Goal: Navigation & Orientation: Find specific page/section

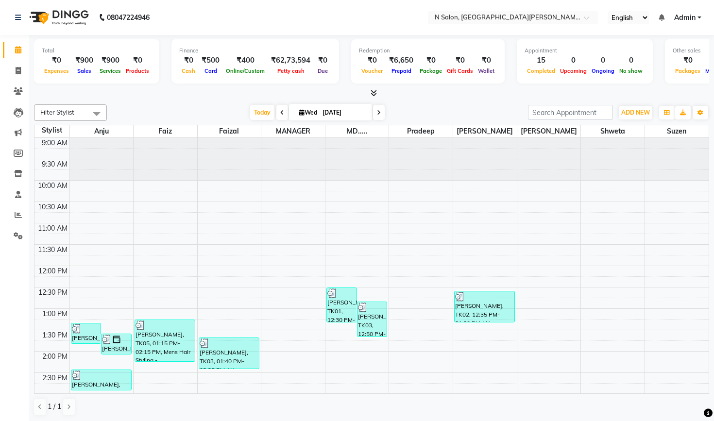
scroll to position [281, 0]
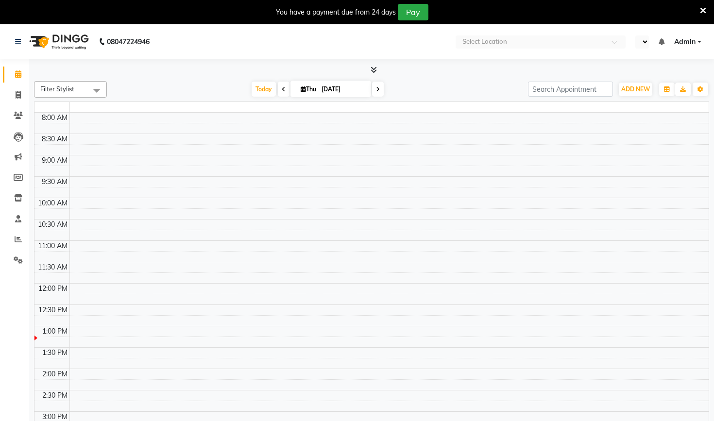
select select "en"
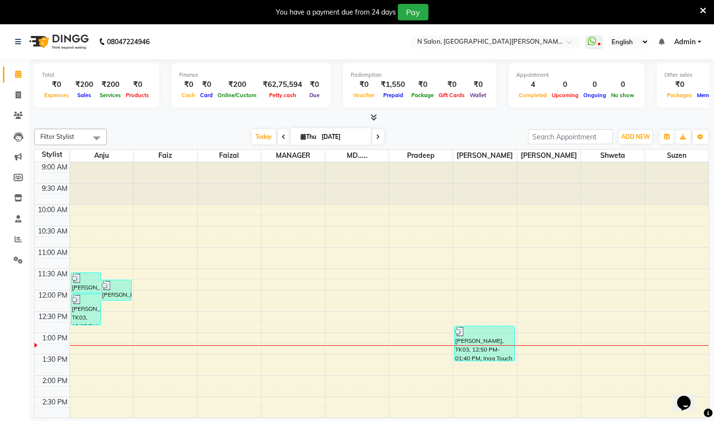
click at [702, 12] on icon at bounding box center [703, 10] width 6 height 9
